Goal: Task Accomplishment & Management: Manage account settings

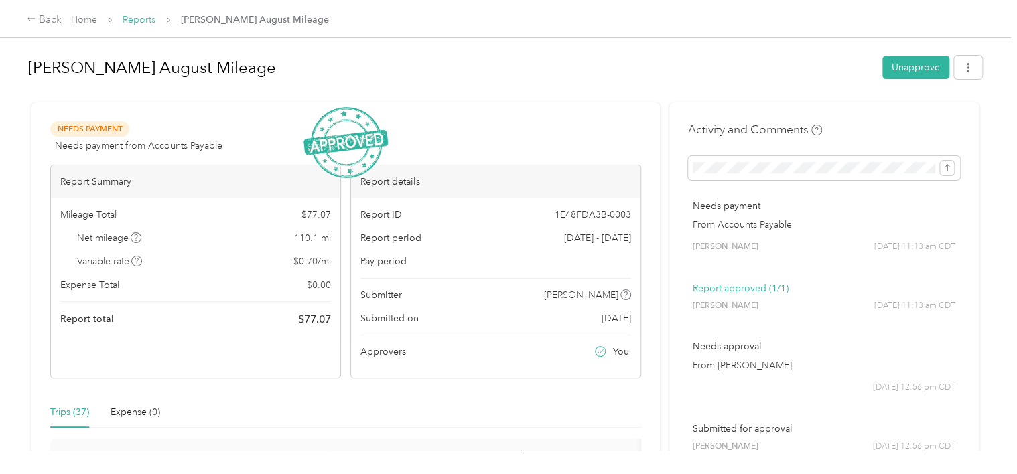
click at [147, 19] on link "Reports" at bounding box center [139, 19] width 33 height 11
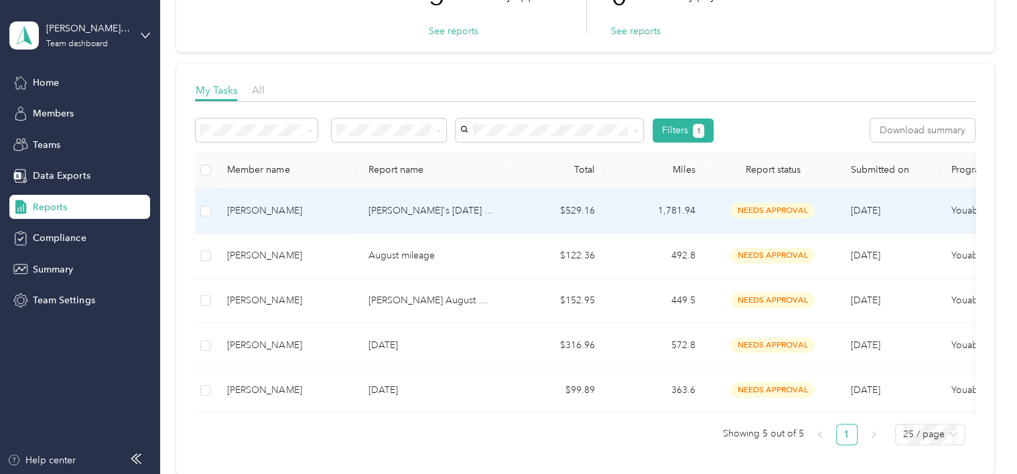
scroll to position [131, 0]
click at [486, 222] on td "[PERSON_NAME]'s [DATE] Mileage" at bounding box center [430, 210] width 147 height 45
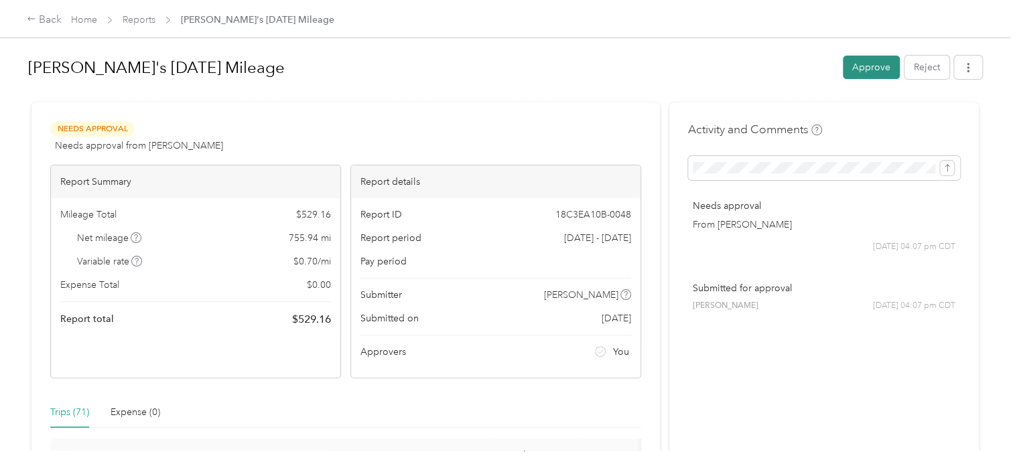
click at [868, 64] on button "Approve" at bounding box center [871, 67] width 57 height 23
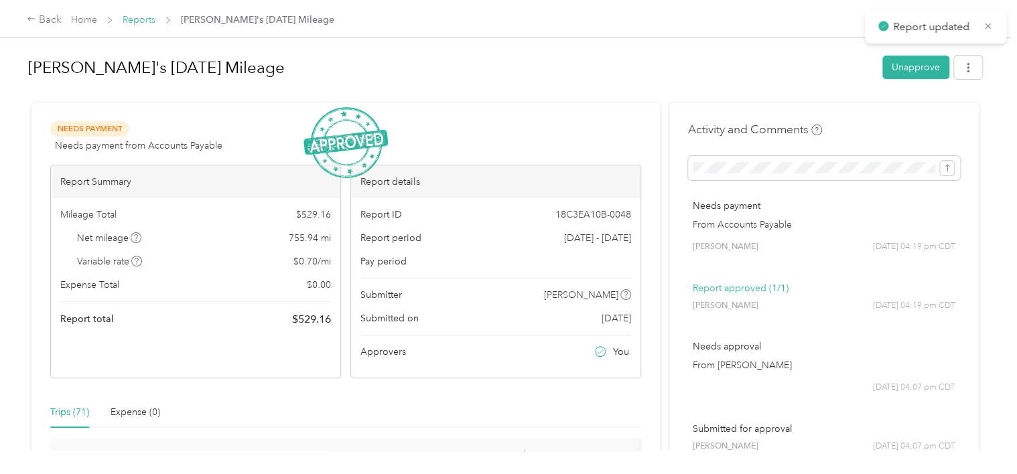
click at [135, 19] on link "Reports" at bounding box center [139, 19] width 33 height 11
